Goal: Task Accomplishment & Management: Complete application form

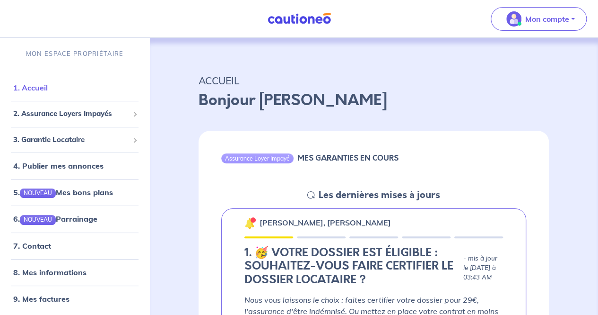
click at [48, 89] on link "1. Accueil" at bounding box center [30, 87] width 35 height 9
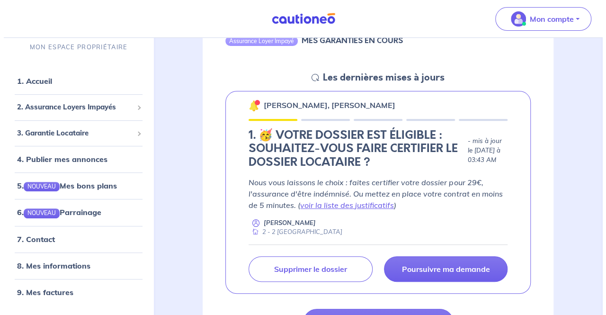
scroll to position [177, 0]
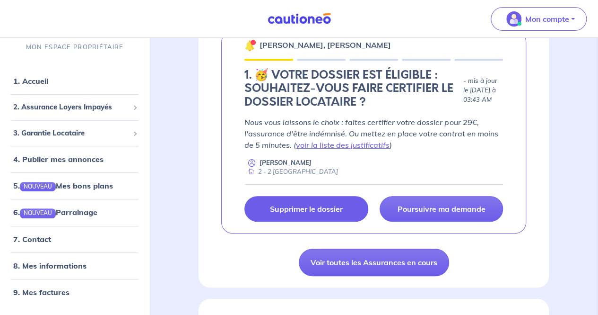
click at [321, 210] on p "Supprimer le dossier" at bounding box center [306, 208] width 73 height 9
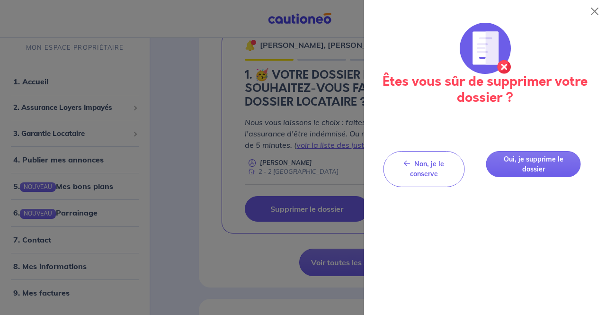
click at [536, 177] on div "Êtes vous sûr de supprimer votre dossier ? Non, je le conserve Non, je le conse…" at bounding box center [485, 169] width 242 height 292
click at [529, 168] on button "Oui, je supprime le dossier" at bounding box center [533, 164] width 95 height 26
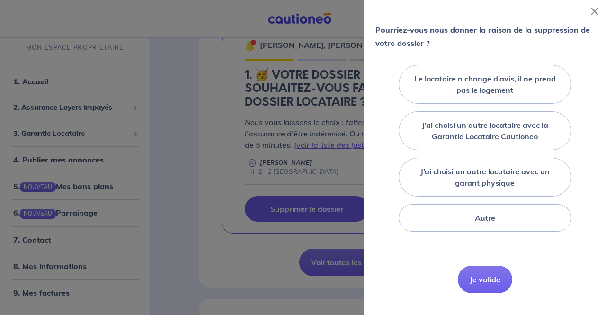
scroll to position [104, 0]
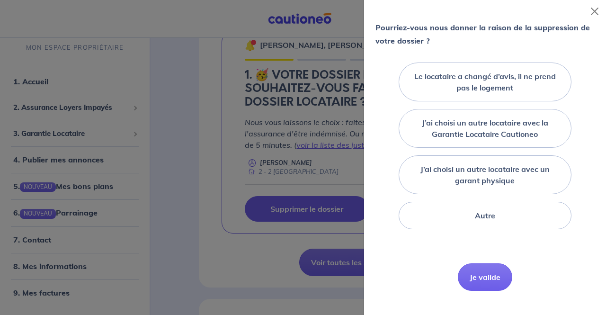
click at [469, 230] on div "Autre" at bounding box center [484, 215] width 219 height 35
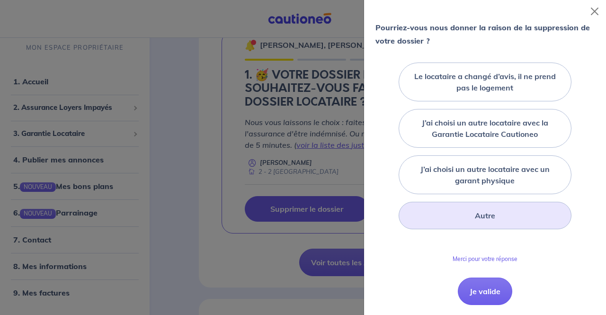
click at [465, 216] on div "Autre" at bounding box center [484, 215] width 173 height 27
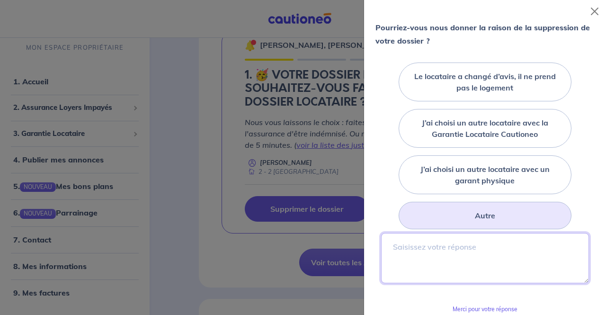
click at [429, 259] on textarea at bounding box center [485, 258] width 208 height 50
type textarea "n'arrive pas a modifier"
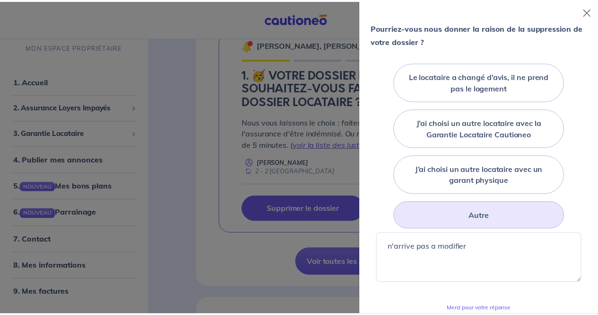
scroll to position [180, 0]
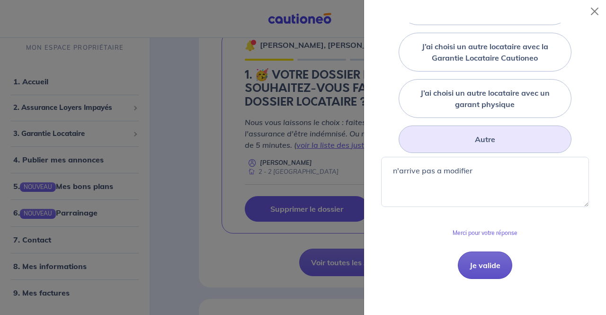
click at [491, 265] on button "Je valide" at bounding box center [485, 264] width 54 height 27
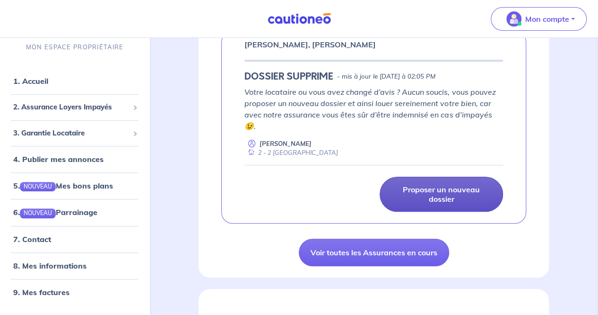
click at [429, 195] on p "Proposer un nouveau dossier" at bounding box center [442, 194] width 100 height 19
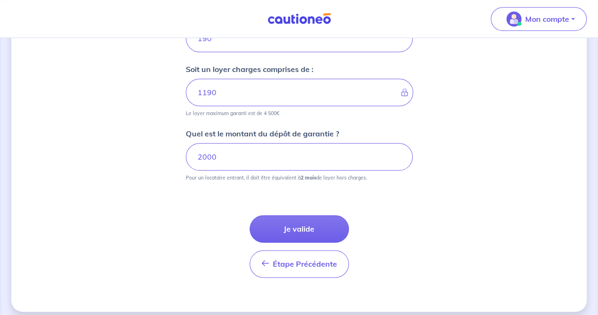
scroll to position [476, 0]
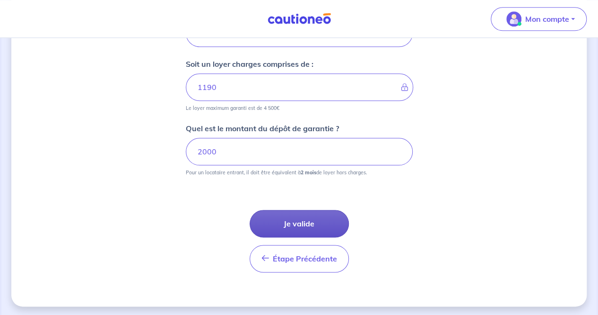
click at [294, 224] on button "Je valide" at bounding box center [299, 223] width 99 height 27
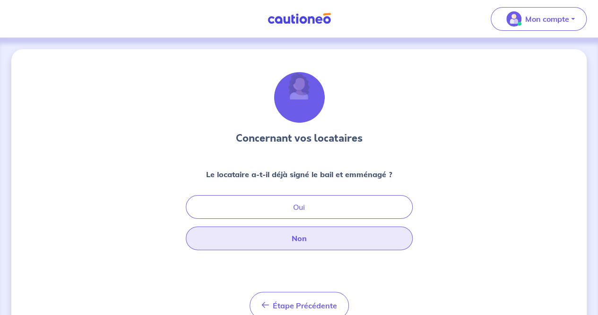
click at [299, 238] on button "Non" at bounding box center [299, 238] width 227 height 24
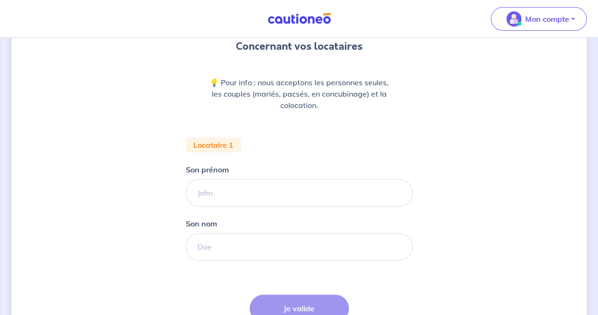
scroll to position [109, 0]
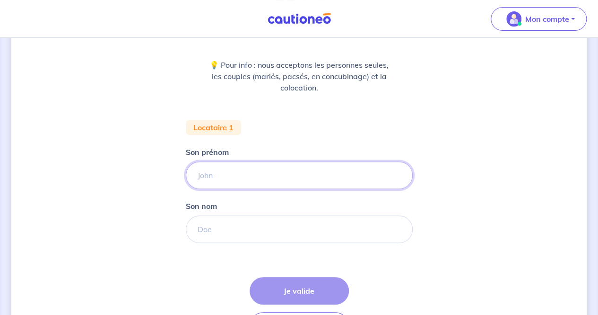
click at [284, 172] on input "Son prénom" at bounding box center [299, 174] width 227 height 27
type input "[PERSON_NAME]"
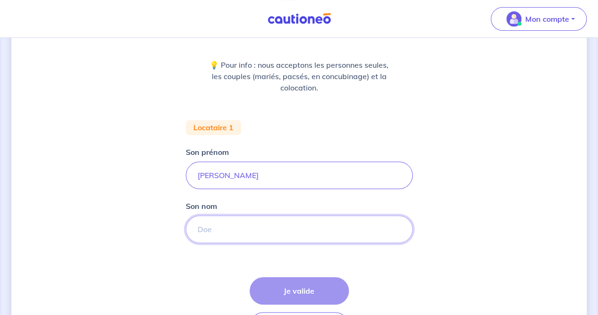
click at [215, 227] on input "Son nom" at bounding box center [299, 228] width 227 height 27
type input "Lakhiari"
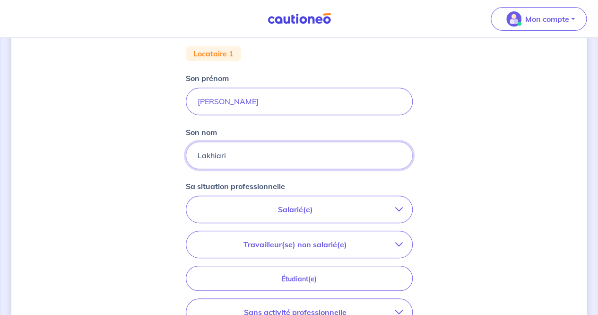
scroll to position [212, 0]
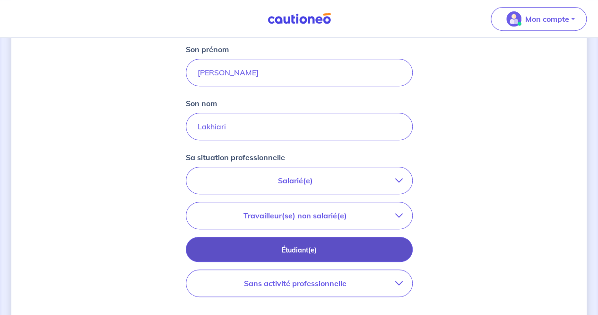
click at [319, 248] on p "Étudiant(e)" at bounding box center [299, 250] width 203 height 10
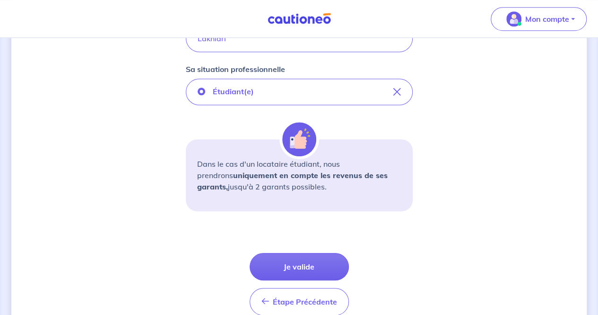
scroll to position [337, 0]
